Goal: Transaction & Acquisition: Subscribe to service/newsletter

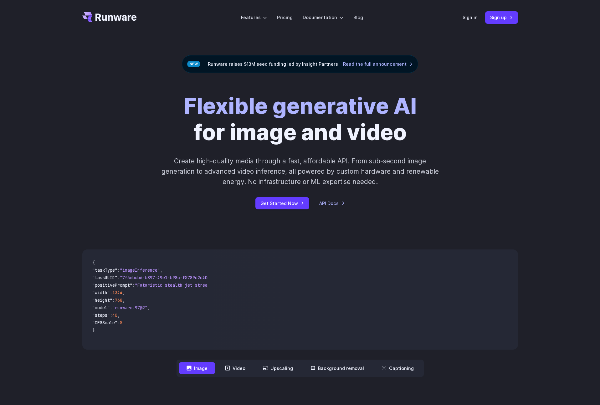
click at [132, 126] on div "Flexible generative AI for image and video Create high-quality media through a …" at bounding box center [300, 151] width 349 height 117
click at [289, 18] on link "Pricing" at bounding box center [285, 17] width 16 height 7
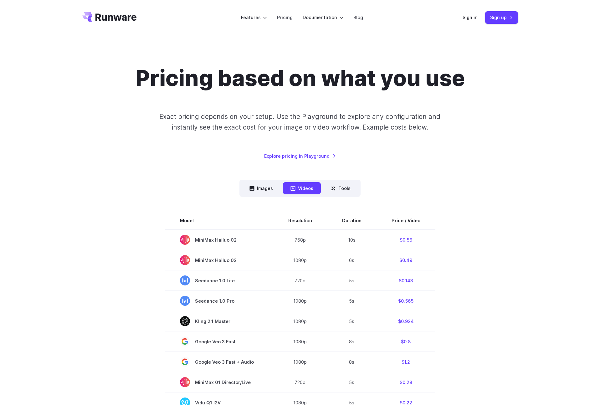
click at [430, 148] on div "Pricing based on what you use Exact pricing depends on your setup. Use the Play…" at bounding box center [300, 112] width 436 height 95
click at [320, 158] on link "Explore pricing in Playground" at bounding box center [300, 156] width 72 height 7
